Goal: Feedback & Contribution: Submit feedback/report problem

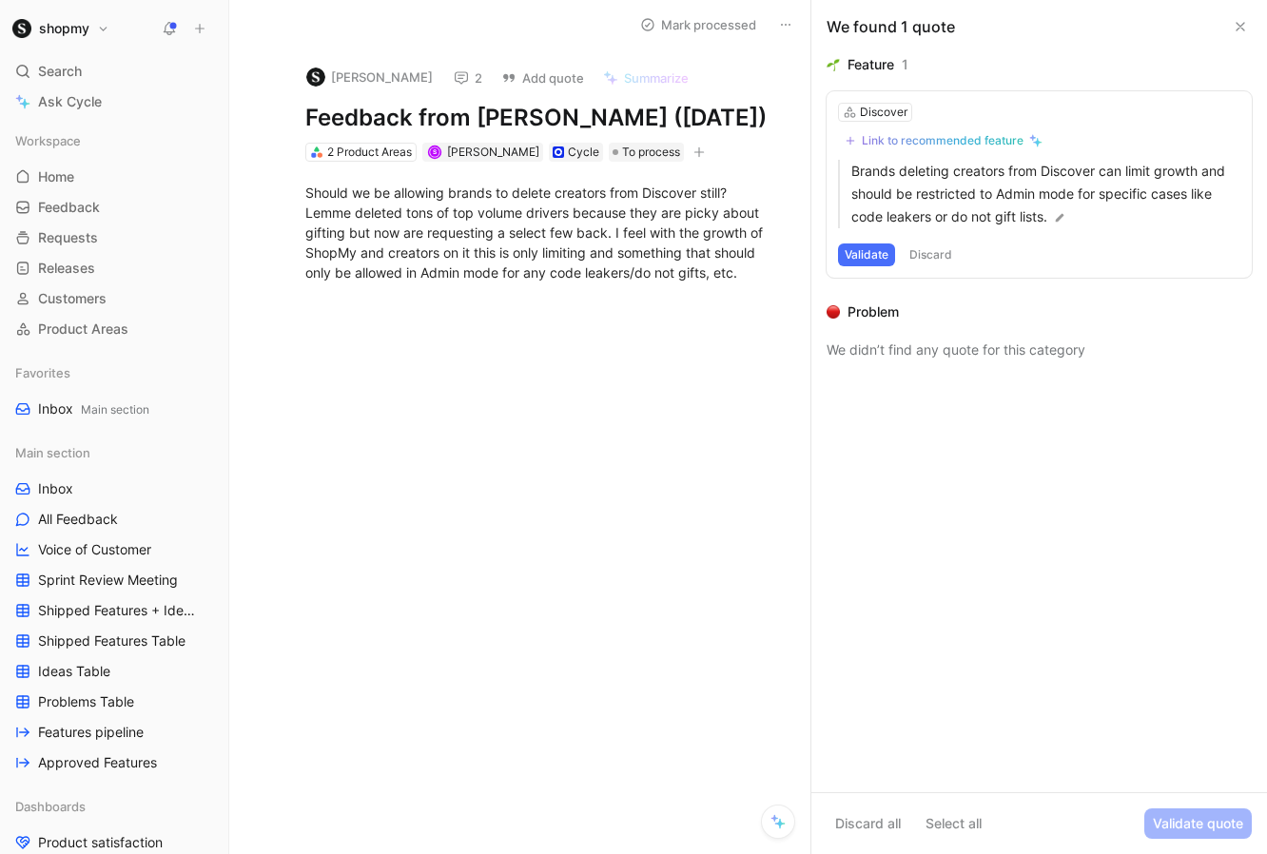
click at [454, 76] on icon at bounding box center [461, 77] width 15 height 15
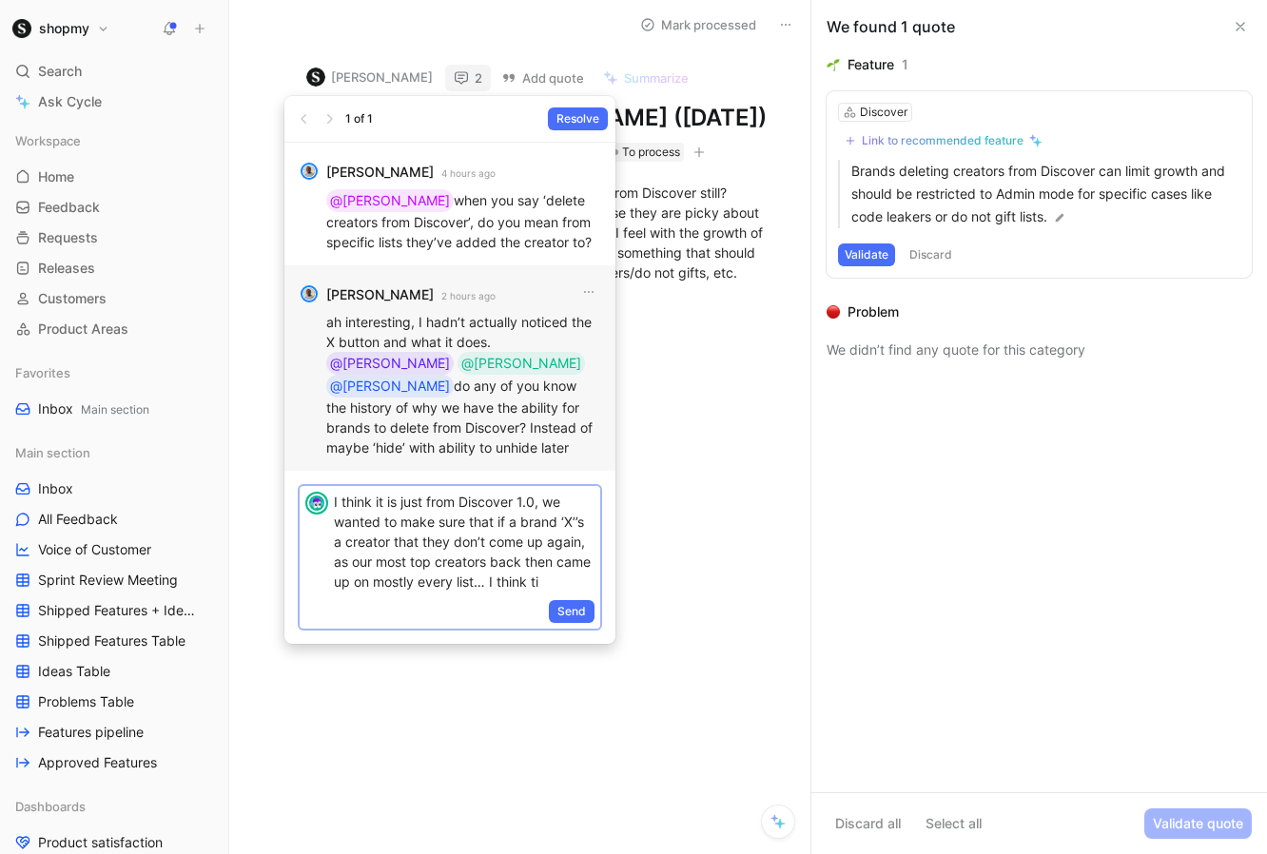
scroll to position [7, 0]
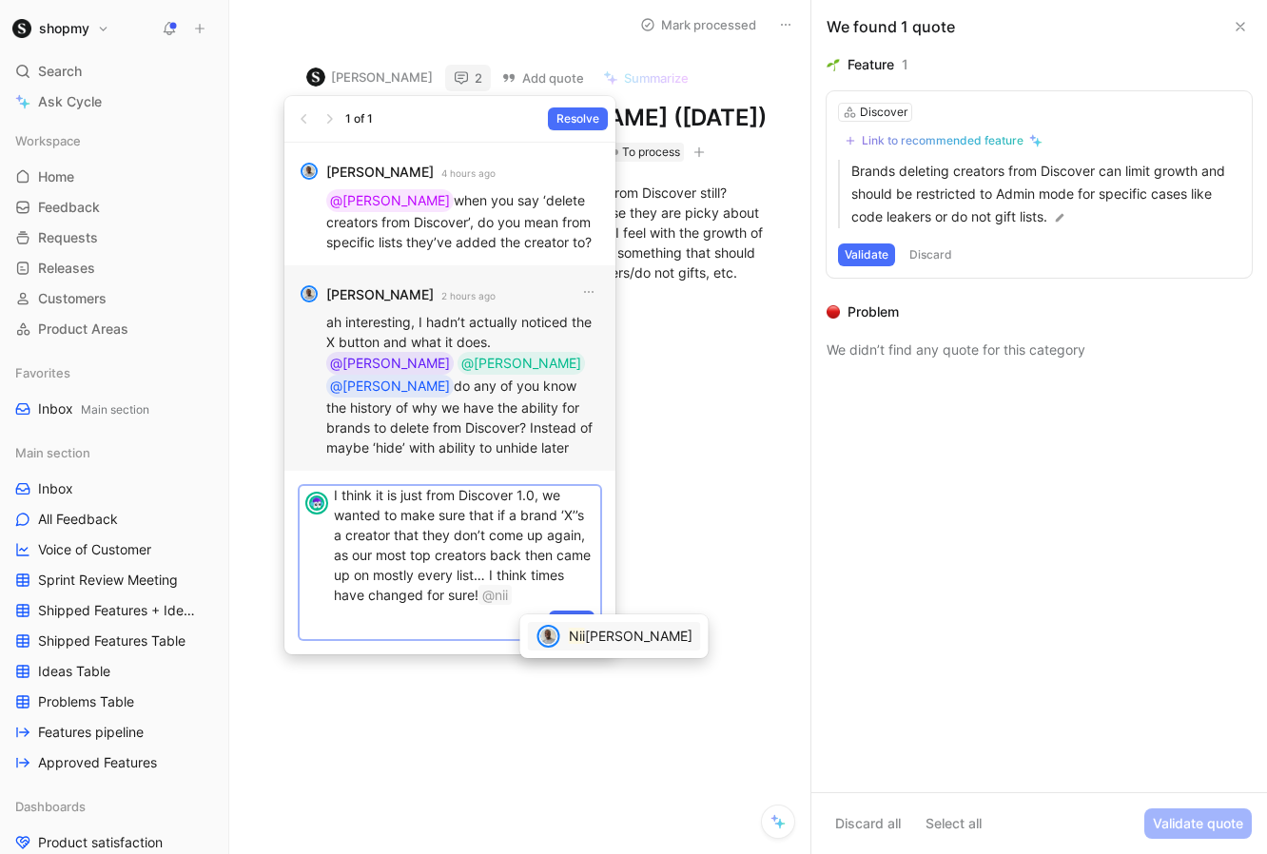
click at [600, 636] on span "[PERSON_NAME]" at bounding box center [638, 636] width 107 height 16
click at [573, 616] on span "Send" at bounding box center [571, 622] width 29 height 19
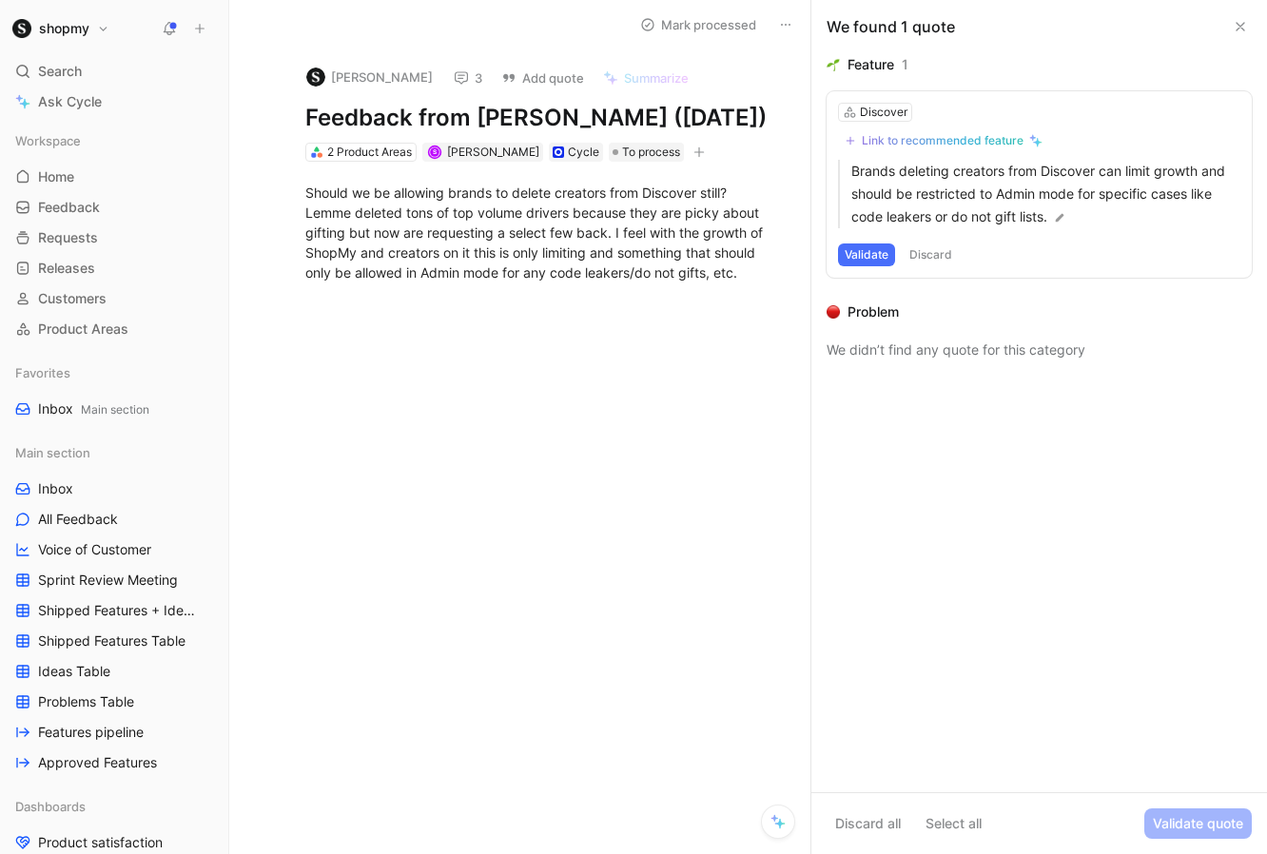
click at [170, 26] on use at bounding box center [170, 27] width 13 height 13
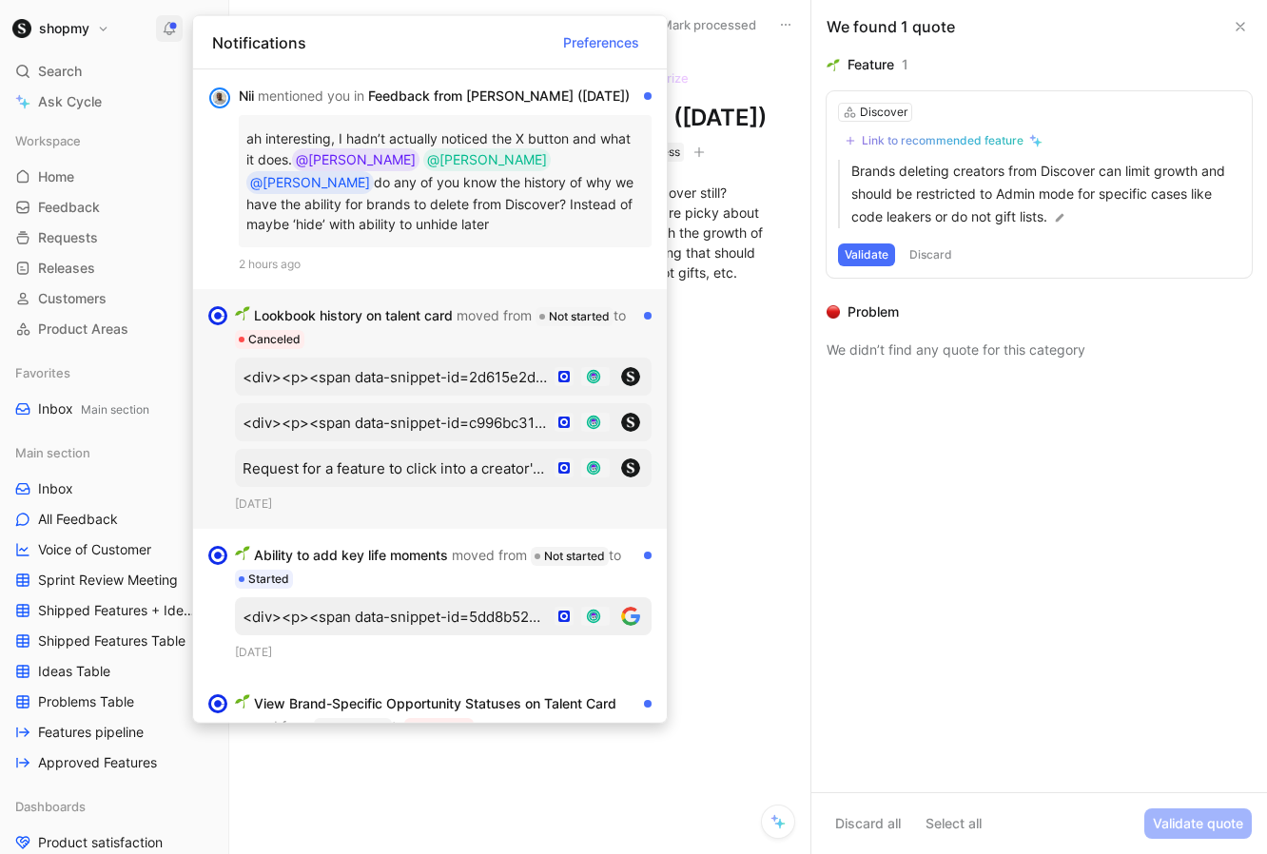
click at [457, 350] on div "Lookbook history on talent card moved from Not started to Canceled" at bounding box center [435, 327] width 401 height 46
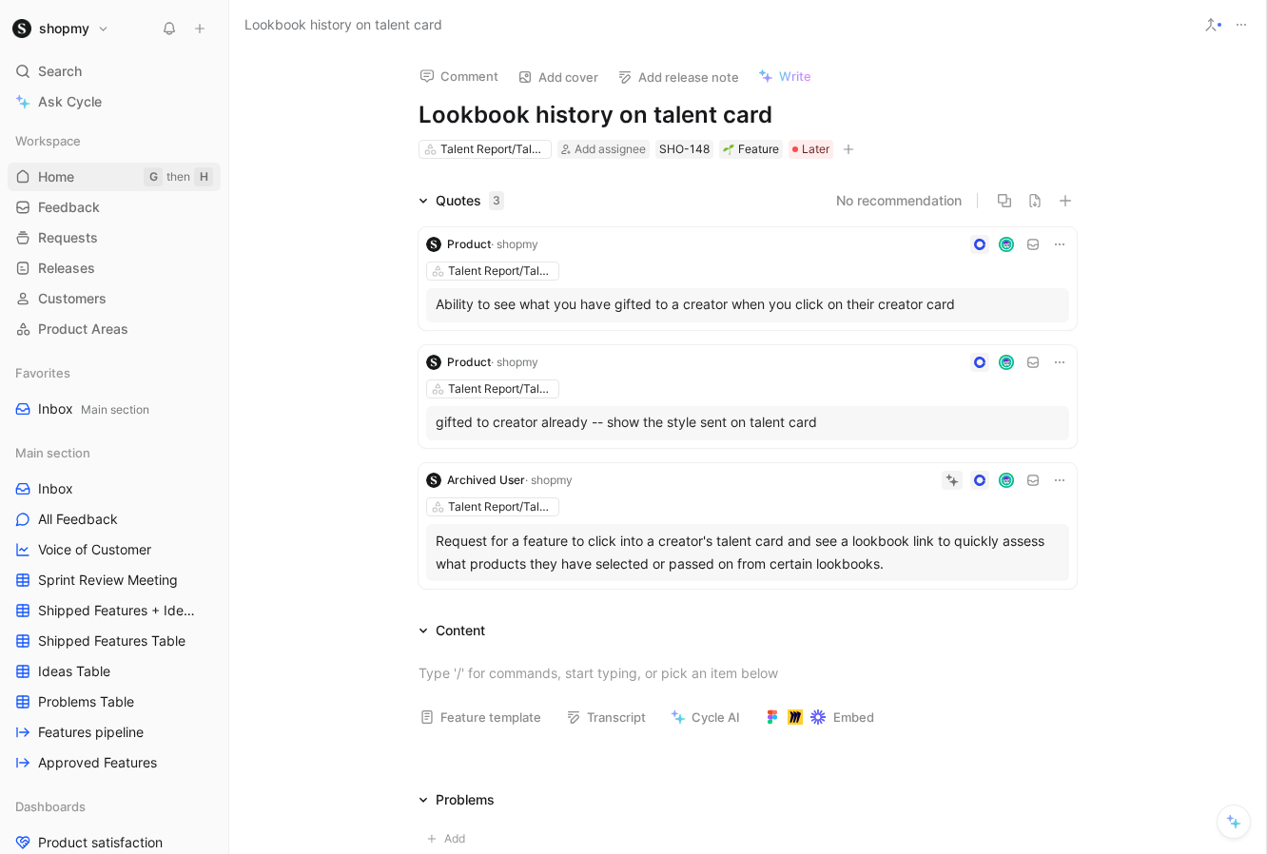
click at [89, 177] on link "Home G then H" at bounding box center [114, 177] width 213 height 29
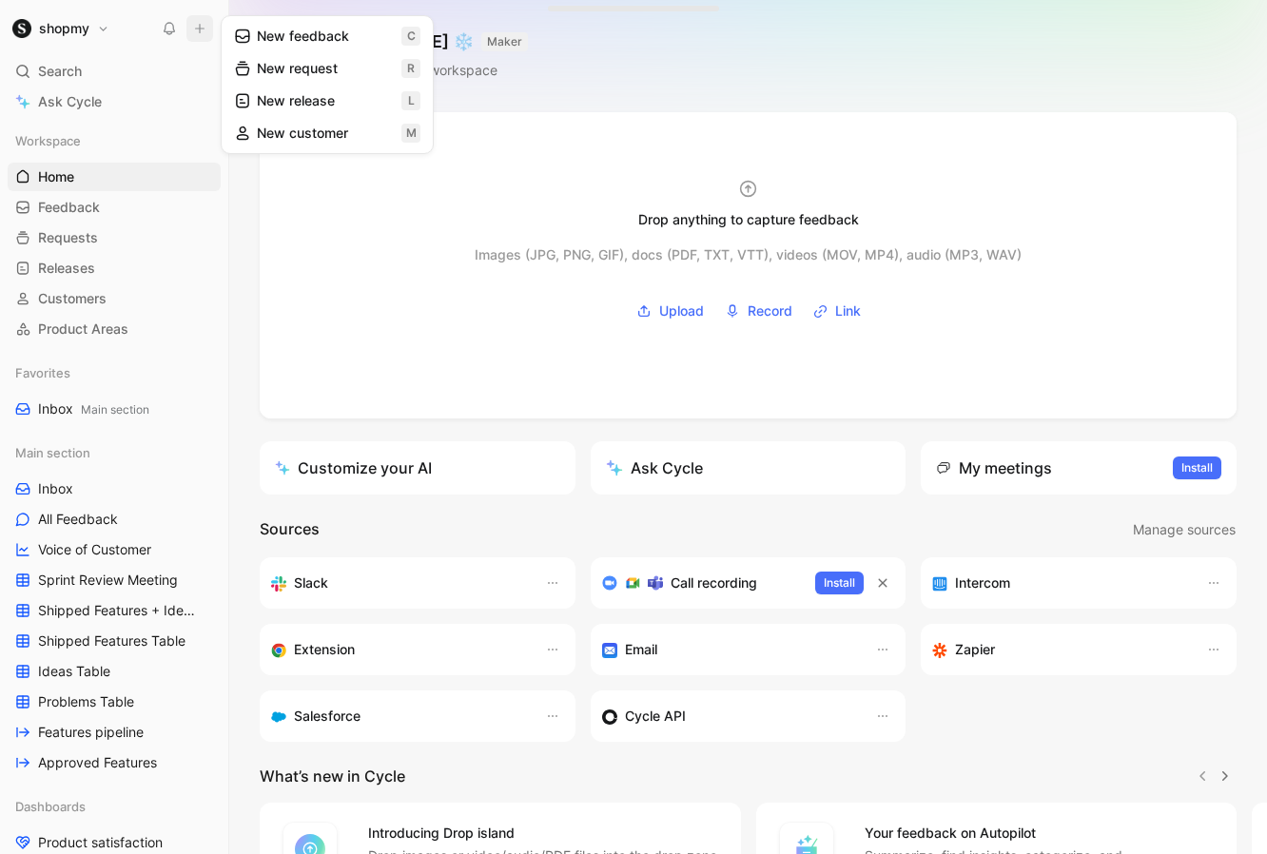
click at [303, 42] on button "New feedback c" at bounding box center [327, 36] width 204 height 32
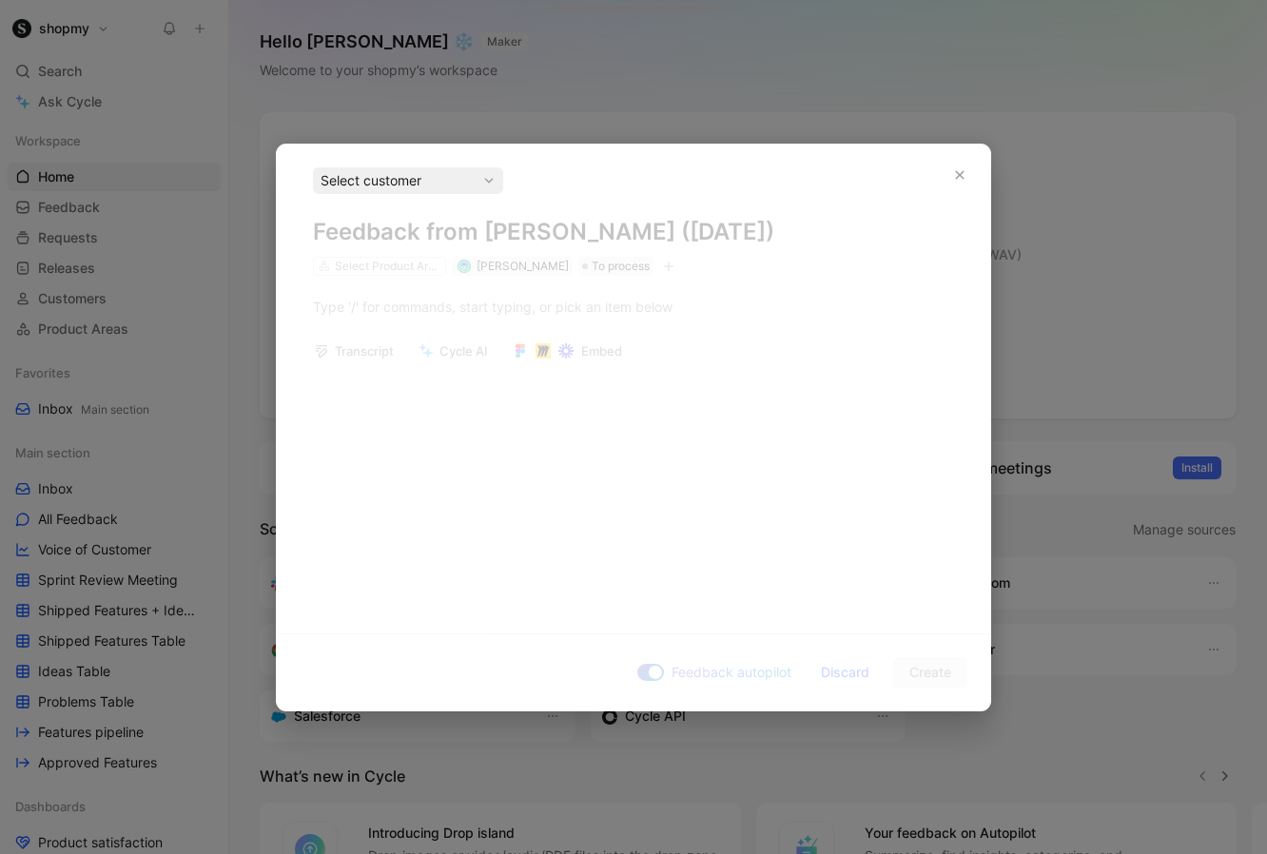
click at [450, 178] on div "Select customer" at bounding box center [408, 180] width 175 height 23
click at [431, 187] on div "Select customer" at bounding box center [408, 180] width 175 height 23
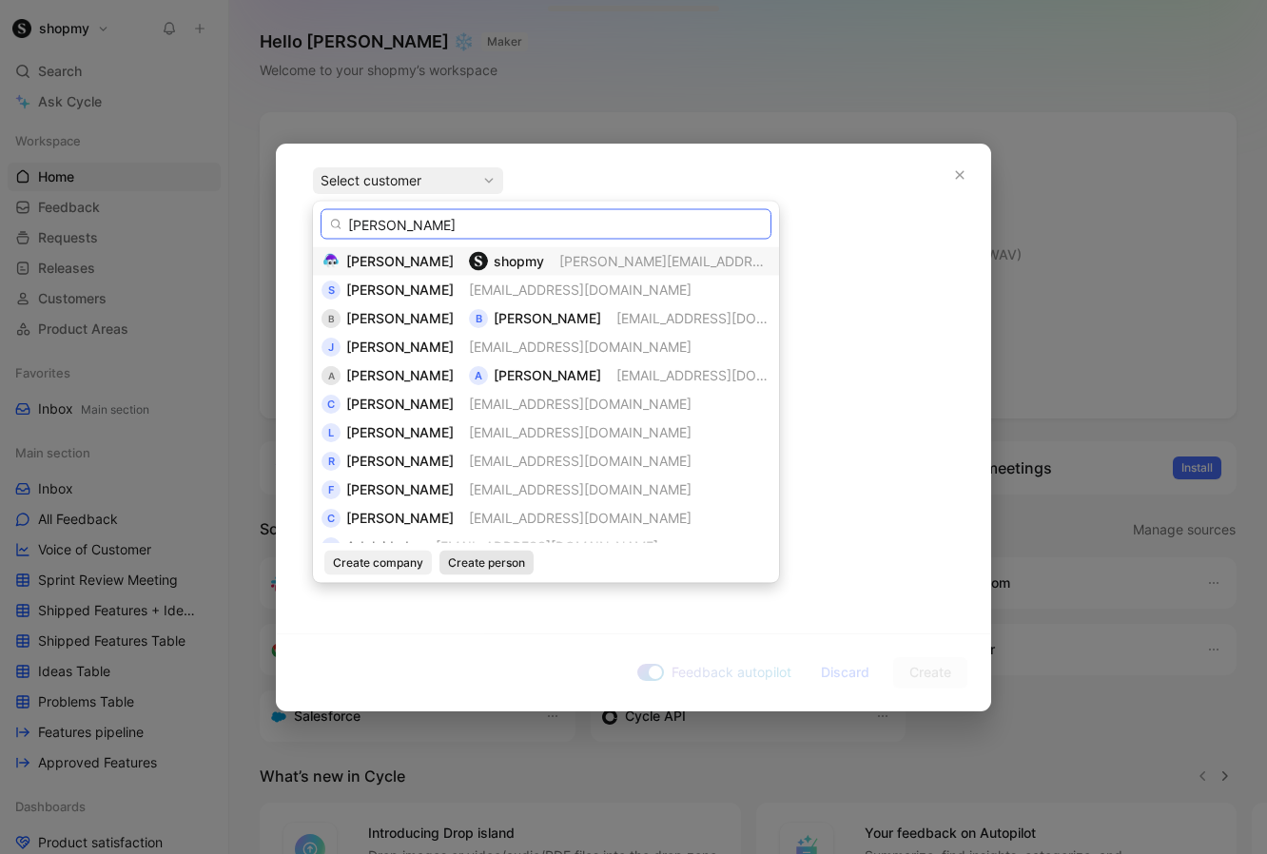
type input "[PERSON_NAME]"
click at [482, 563] on span "Create person" at bounding box center [486, 563] width 77 height 19
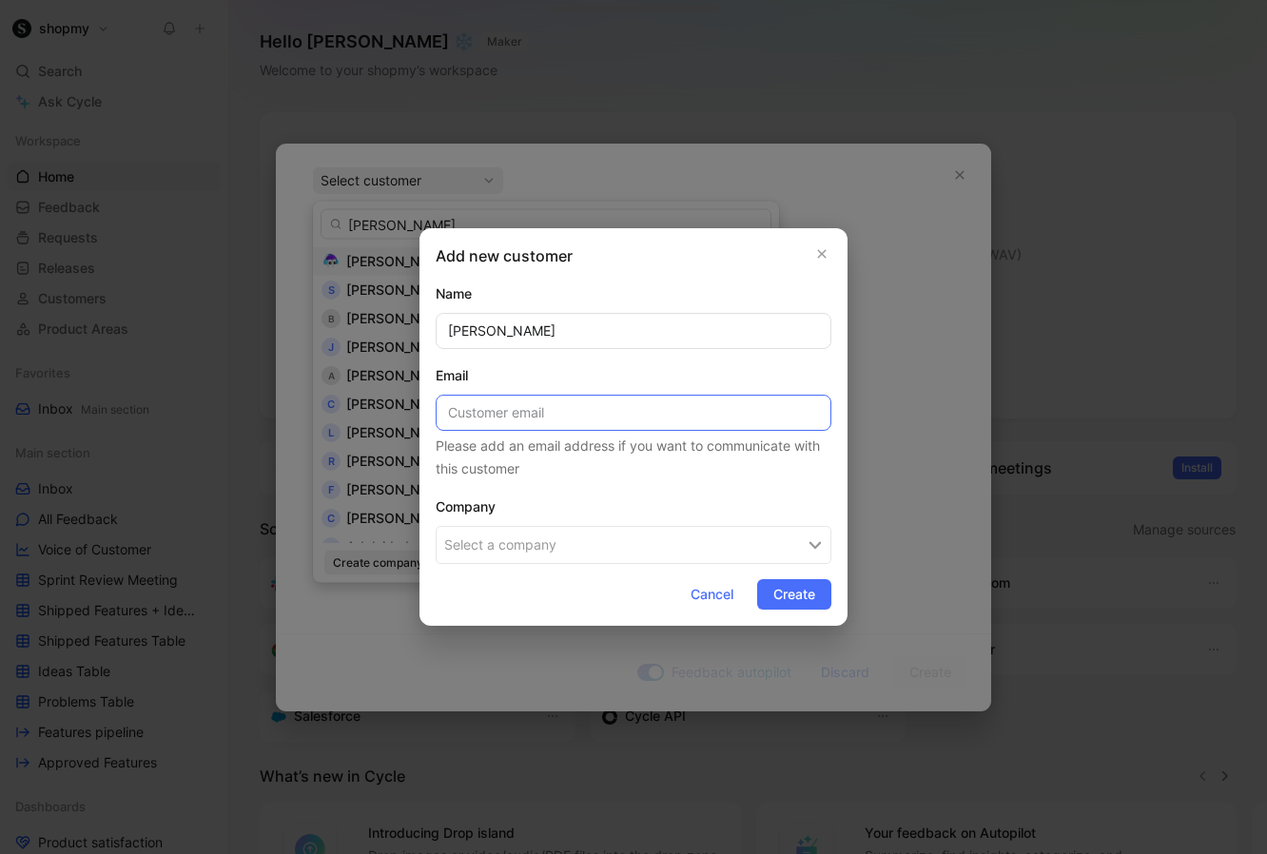
click at [498, 420] on input at bounding box center [634, 413] width 396 height 36
paste input "[PERSON_NAME][EMAIL_ADDRESS][DOMAIN_NAME]"
type input "[PERSON_NAME][EMAIL_ADDRESS][DOMAIN_NAME]"
click at [796, 592] on span "Create" at bounding box center [794, 594] width 42 height 23
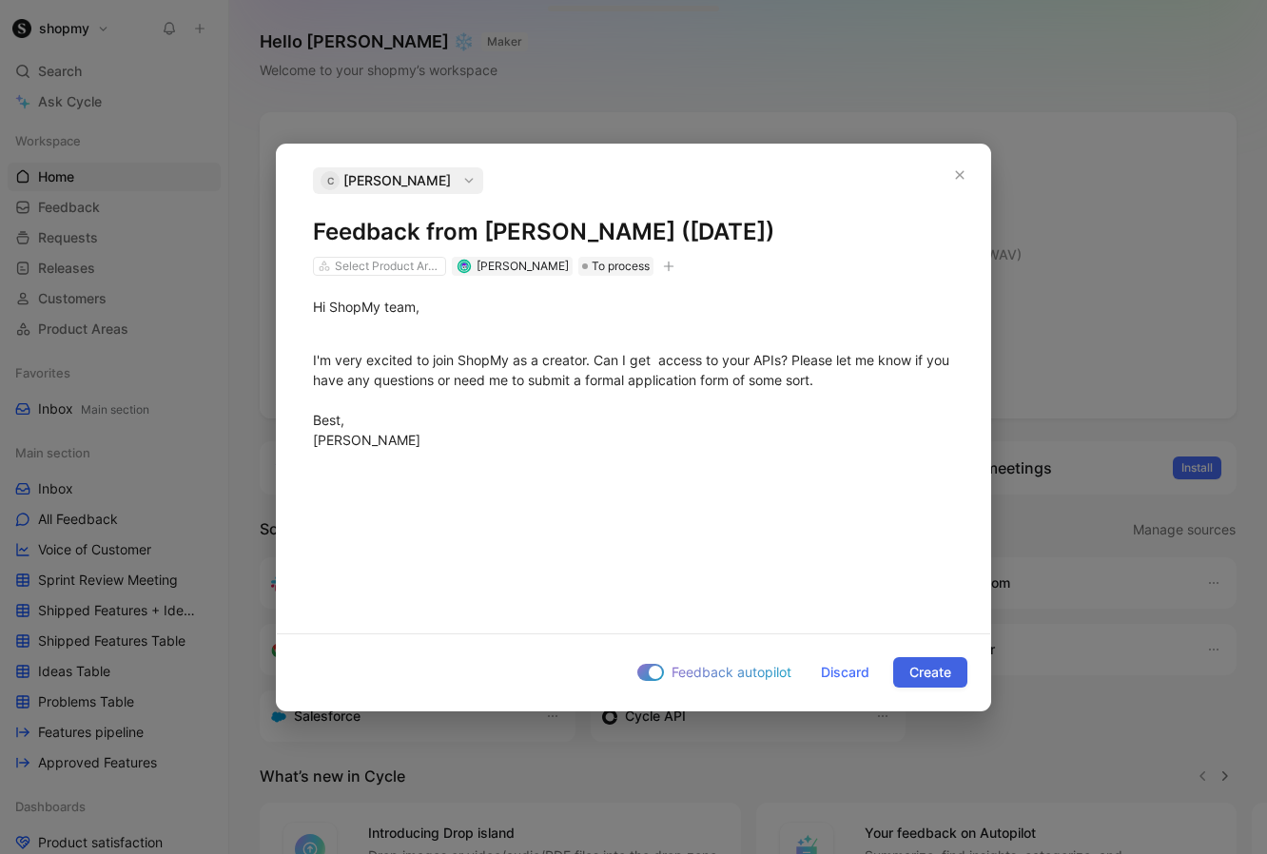
click at [925, 678] on span "Create" at bounding box center [930, 672] width 42 height 23
